Goal: Task Accomplishment & Management: Manage account settings

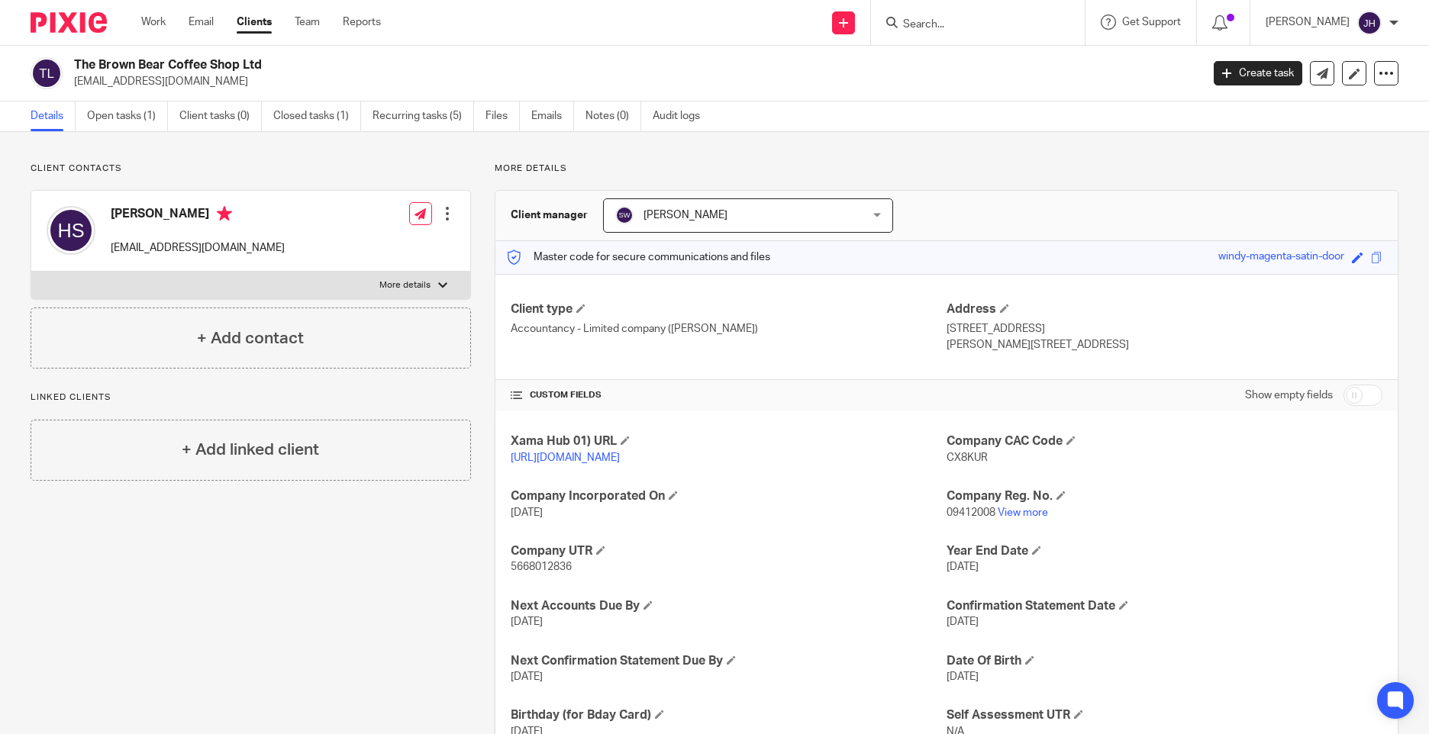
click at [958, 28] on input "Search" at bounding box center [969, 25] width 137 height 14
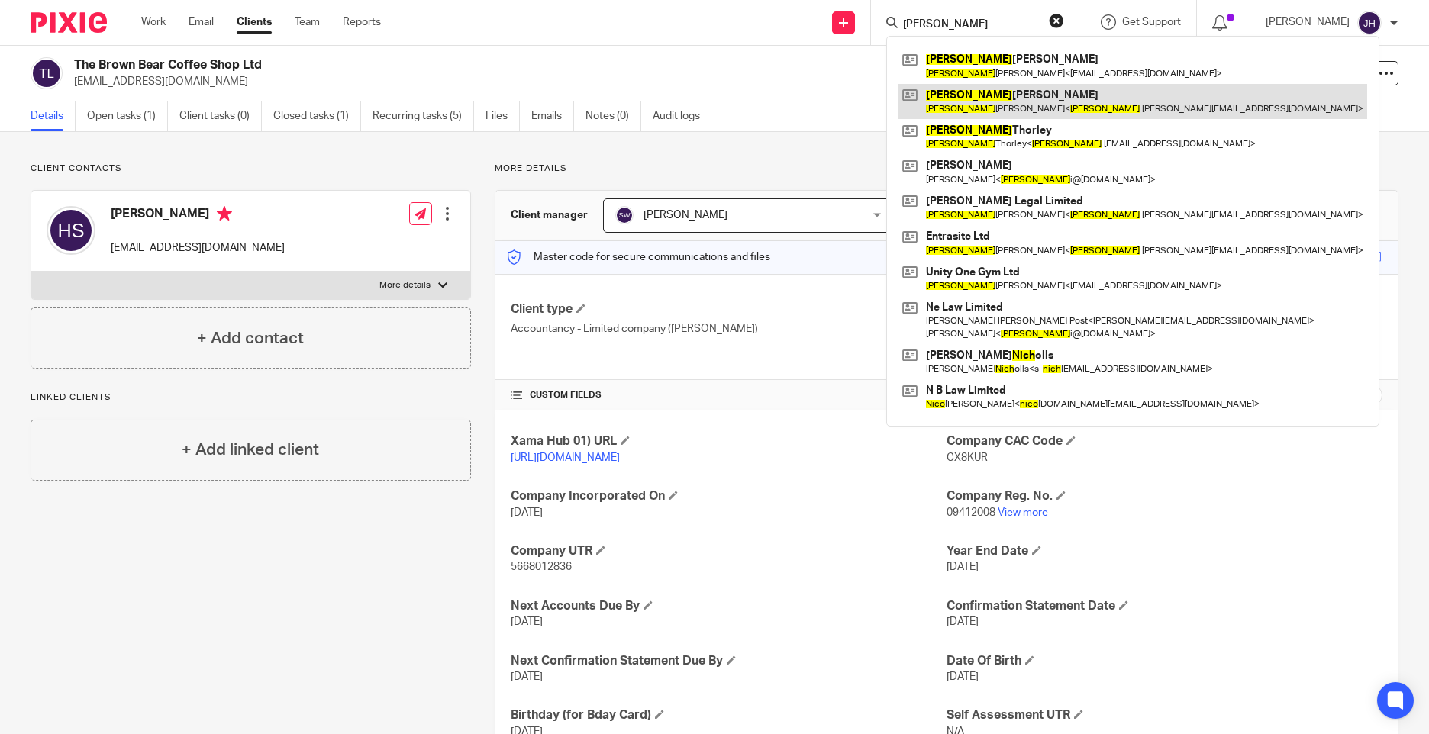
type input "nick"
click at [978, 106] on link at bounding box center [1132, 101] width 469 height 35
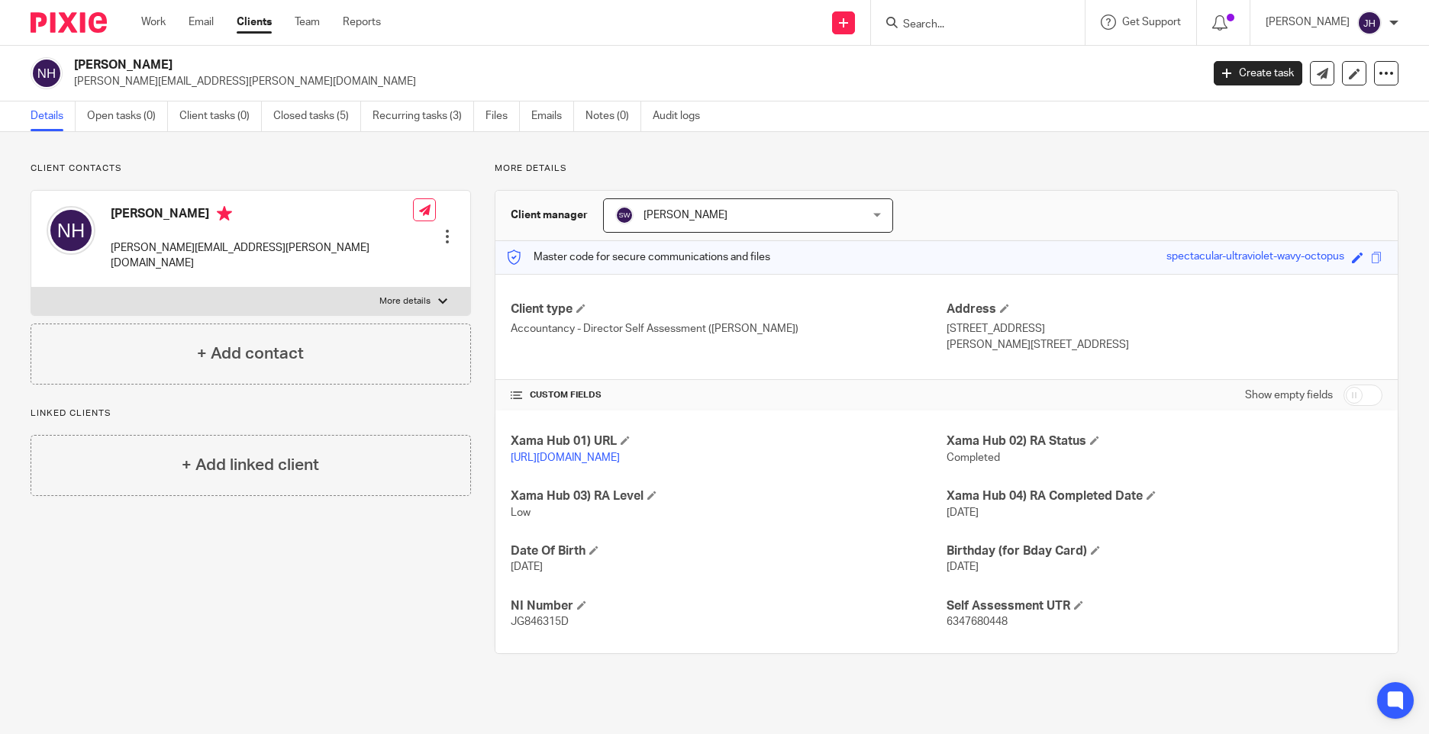
click at [449, 229] on div at bounding box center [447, 236] width 15 height 15
click at [381, 247] on link "Edit contact" at bounding box center [375, 248] width 146 height 22
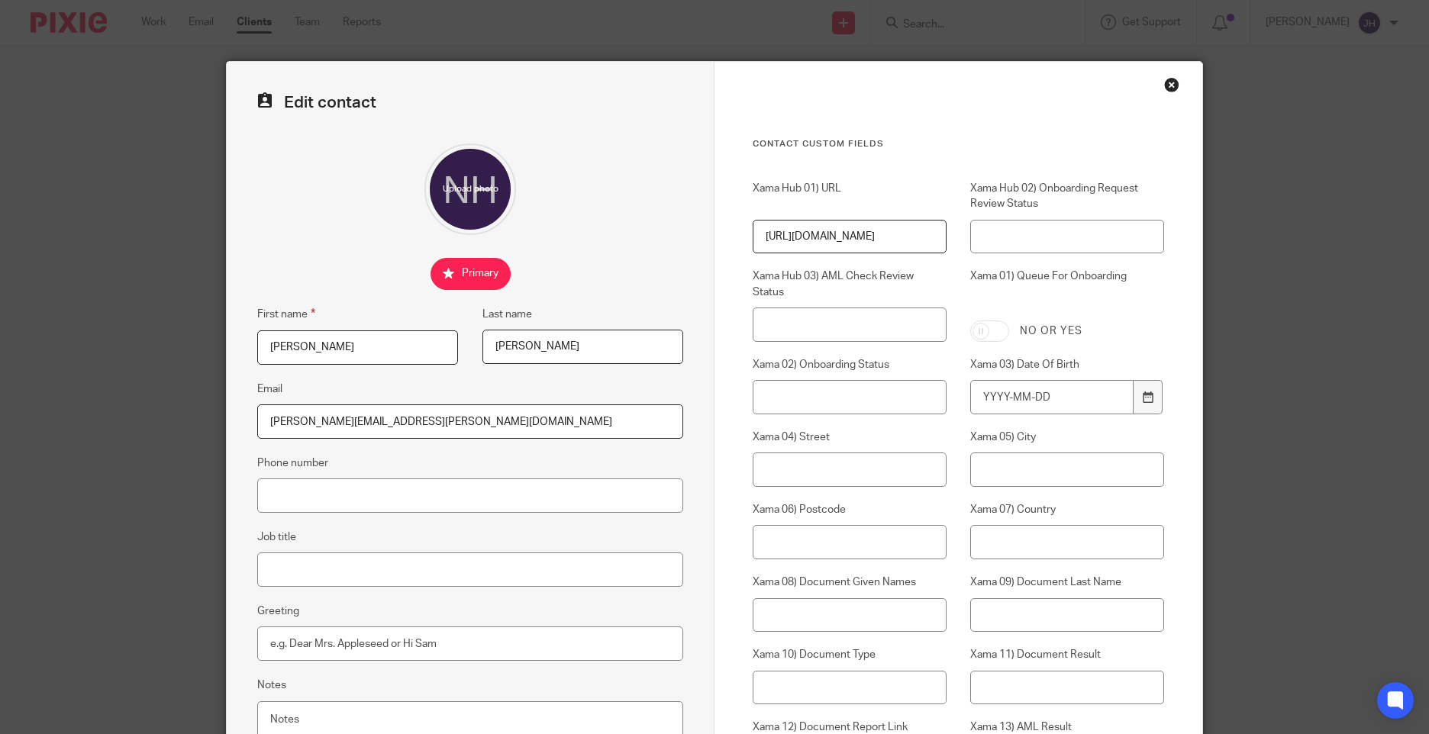
click at [521, 346] on input "[PERSON_NAME]" at bounding box center [582, 347] width 201 height 34
type input "[PERSON_NAME]"
drag, startPoint x: 317, startPoint y: 419, endPoint x: 382, endPoint y: 456, distance: 73.8
click at [317, 420] on input "[PERSON_NAME][EMAIL_ADDRESS][PERSON_NAME][DOMAIN_NAME]" at bounding box center [470, 421] width 426 height 34
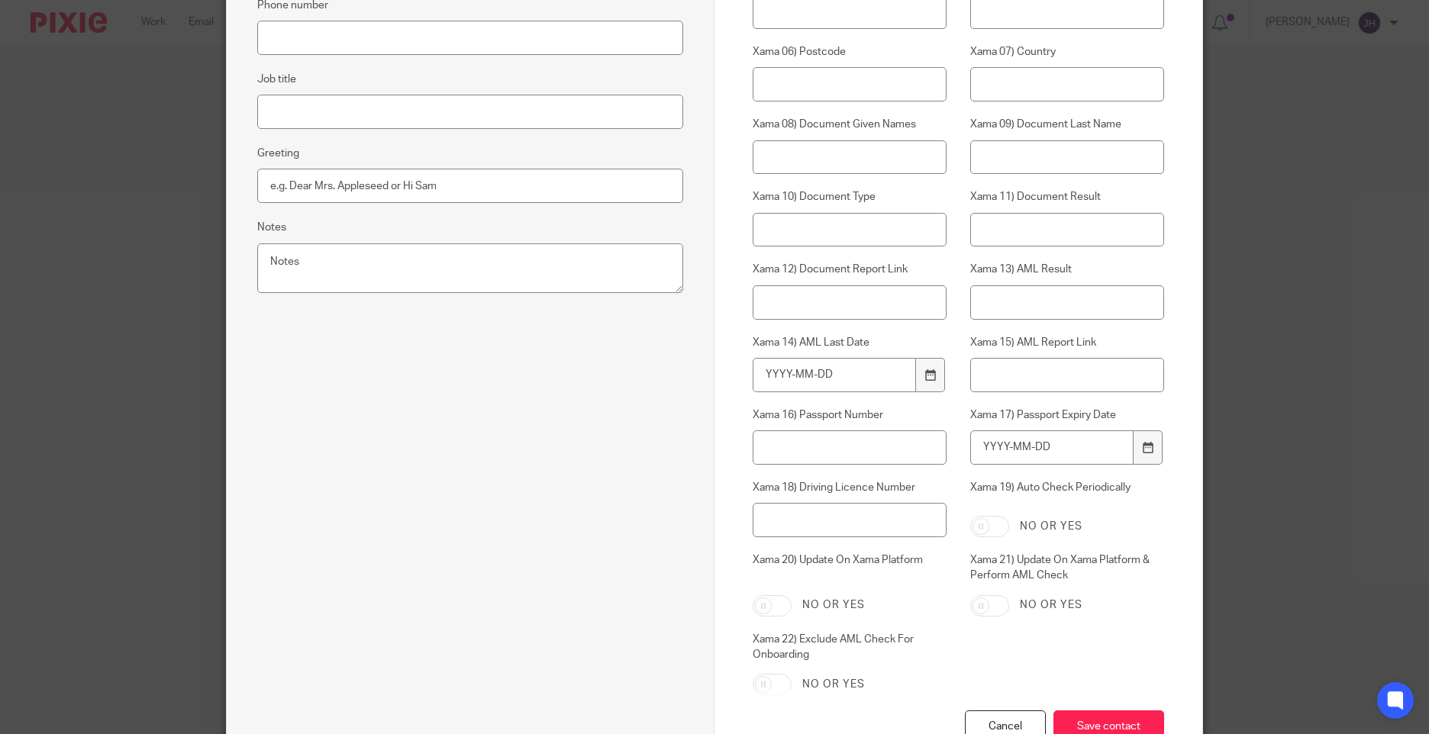
scroll to position [534, 0]
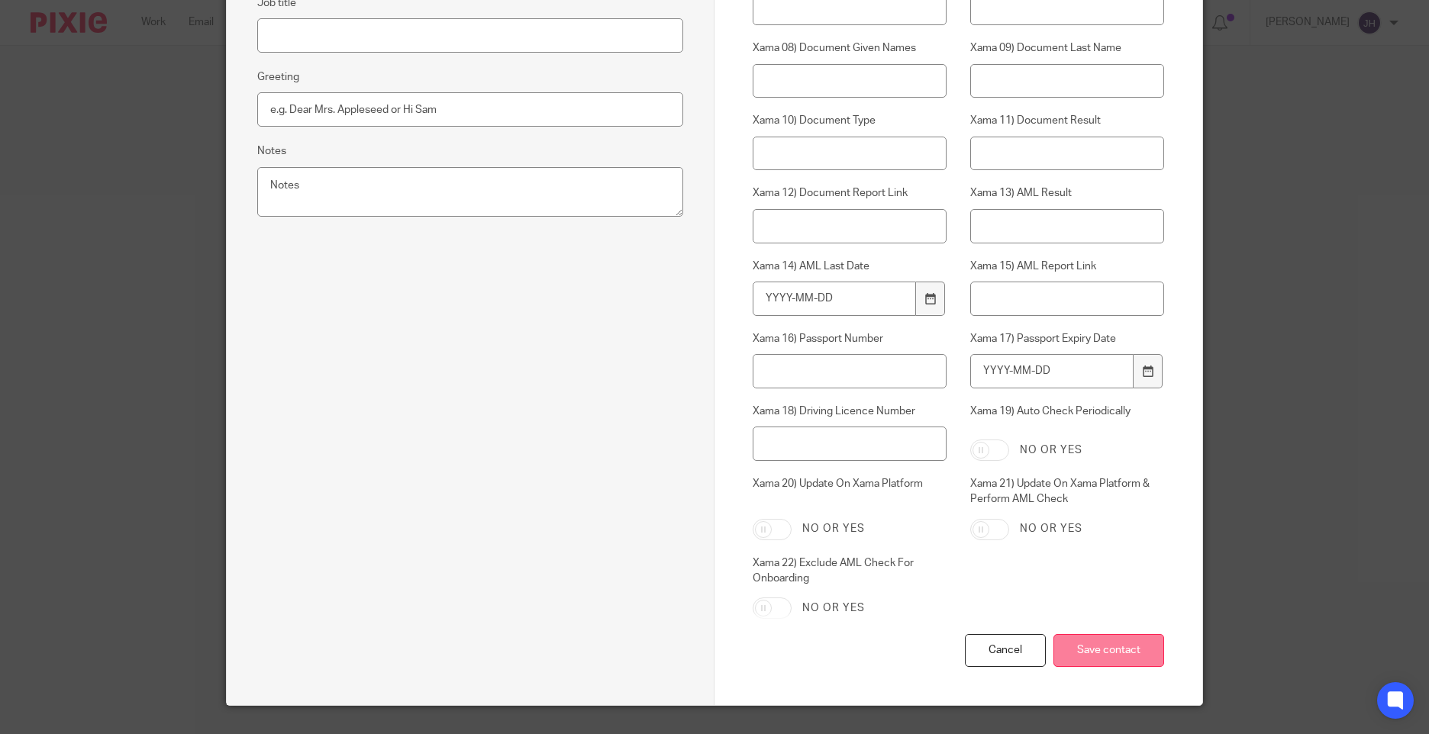
type input "[PERSON_NAME][EMAIL_ADDRESS][PERSON_NAME][DOMAIN_NAME]"
click at [1097, 649] on input "Save contact" at bounding box center [1108, 650] width 111 height 33
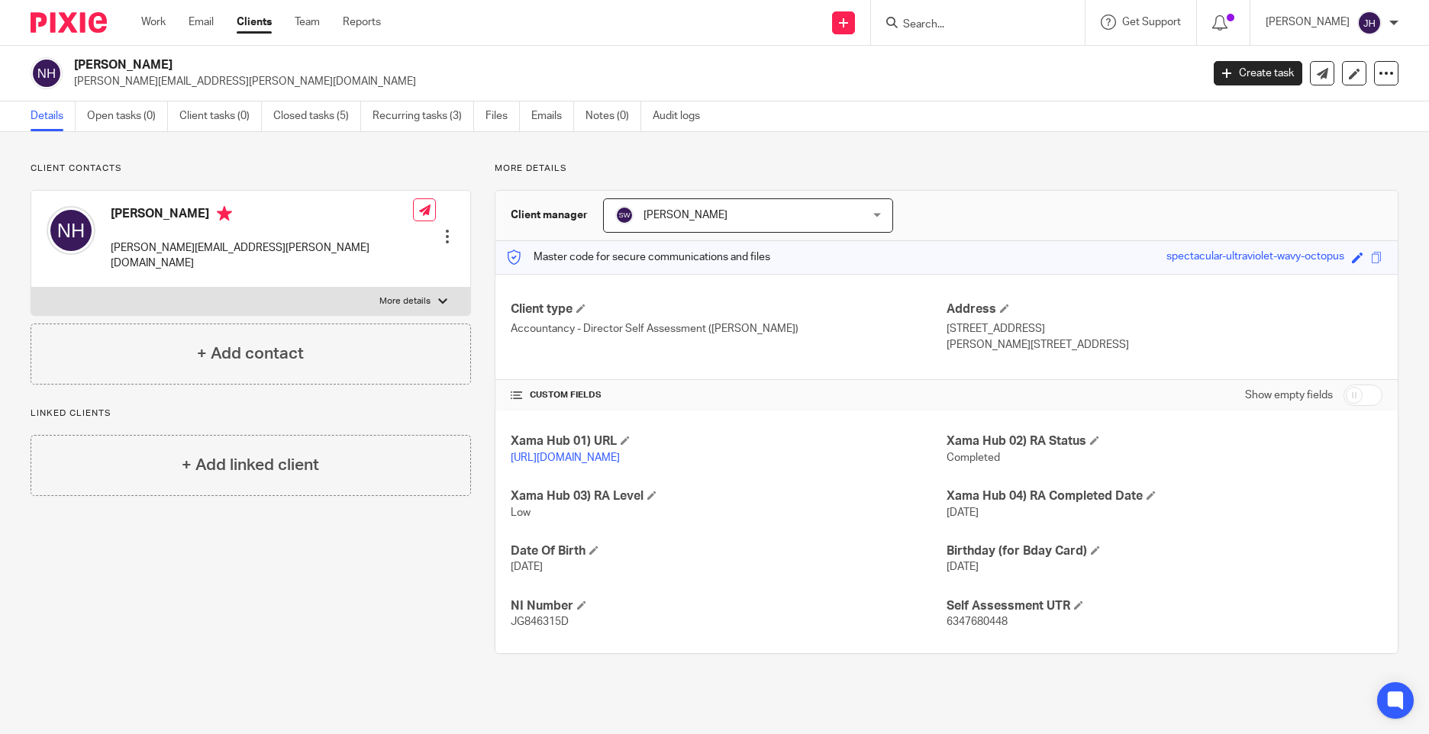
click at [955, 24] on input "Search" at bounding box center [969, 25] width 137 height 14
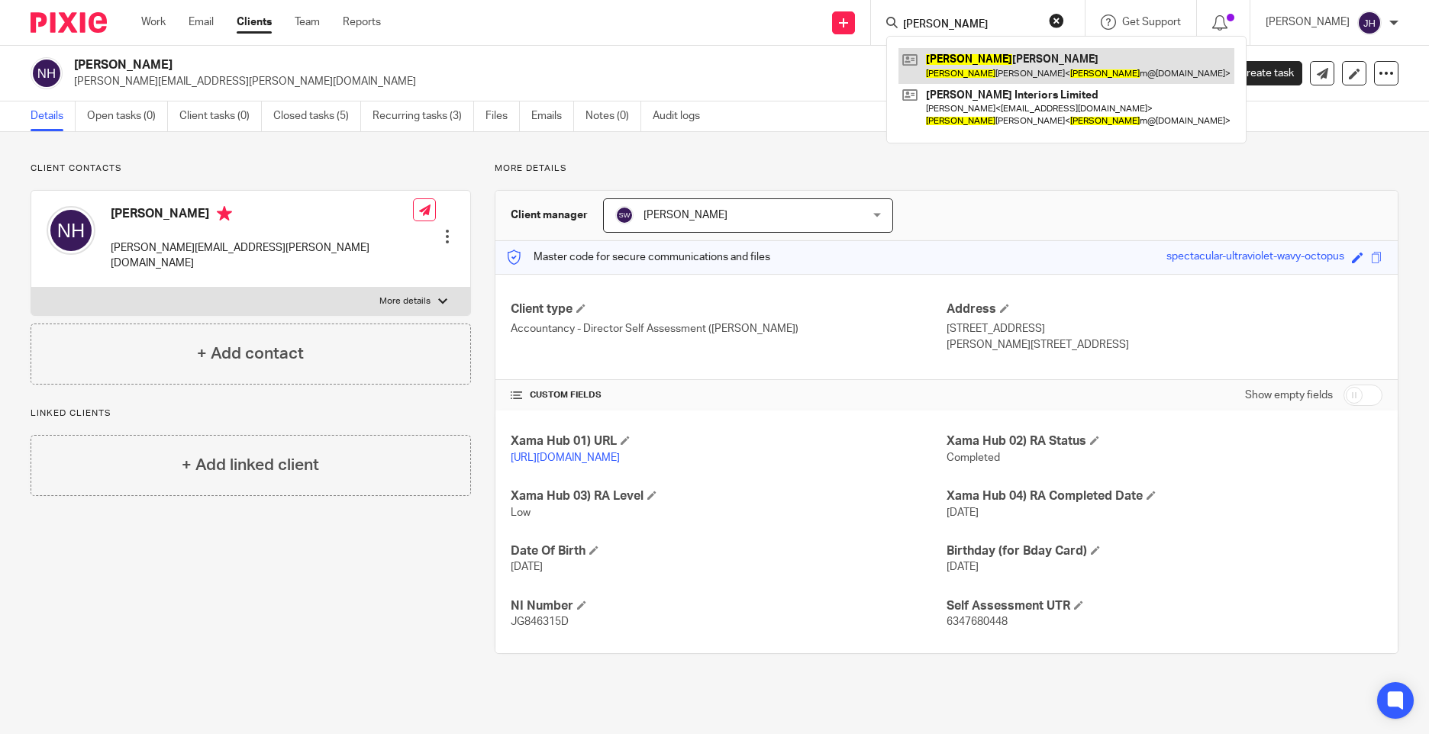
type input "[PERSON_NAME]"
click at [983, 63] on link at bounding box center [1066, 65] width 336 height 35
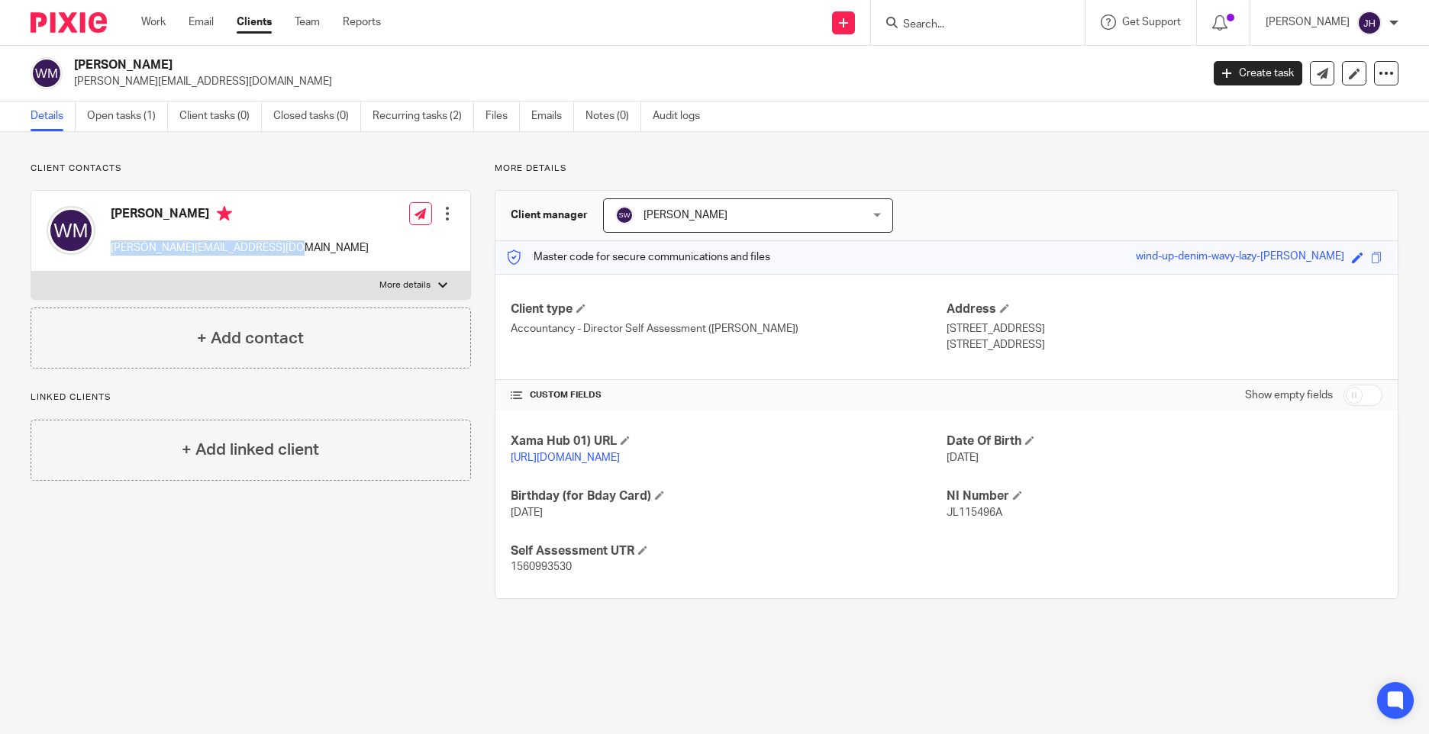
drag, startPoint x: 109, startPoint y: 250, endPoint x: 275, endPoint y: 249, distance: 166.4
click at [275, 249] on div "Wesley Matthews wesleym@matthewsinteriors.co.uk" at bounding box center [208, 230] width 322 height 65
copy p "wesleym@matthewsinteriors.co.uk"
